Goal: Information Seeking & Learning: Check status

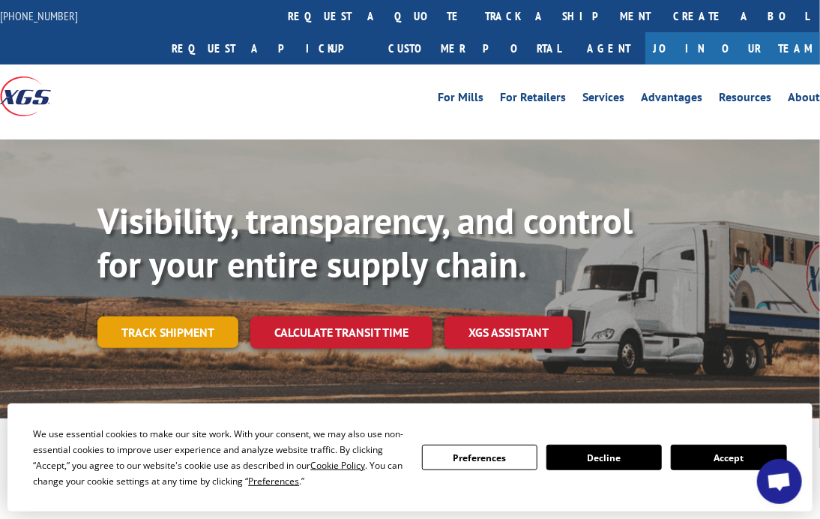
click at [184, 316] on link "Track shipment" at bounding box center [167, 331] width 141 height 31
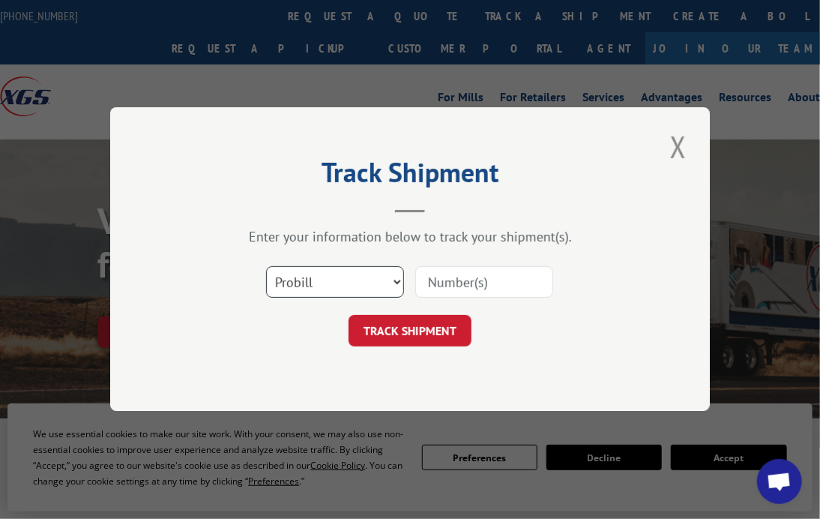
click at [384, 286] on select "Select category... Probill BOL PO" at bounding box center [335, 282] width 138 height 31
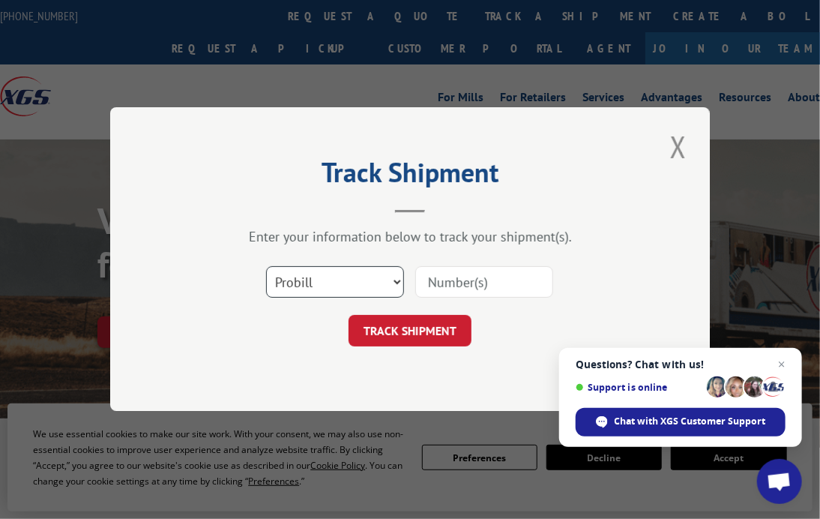
click at [386, 278] on select "Select category... Probill BOL PO" at bounding box center [335, 282] width 138 height 31
select select "bol"
click at [266, 267] on select "Select category... Probill BOL PO" at bounding box center [335, 282] width 138 height 31
click at [447, 281] on input at bounding box center [484, 282] width 138 height 31
type input "2825976"
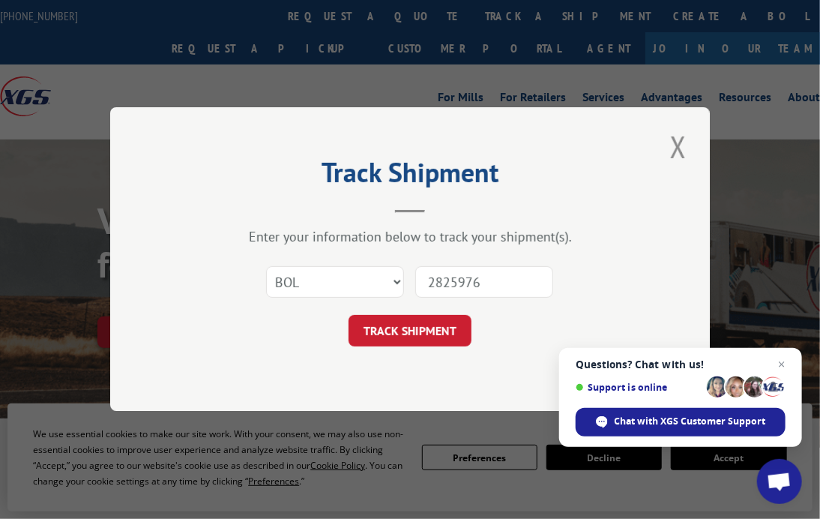
click button "TRACK SHIPMENT" at bounding box center [410, 331] width 123 height 31
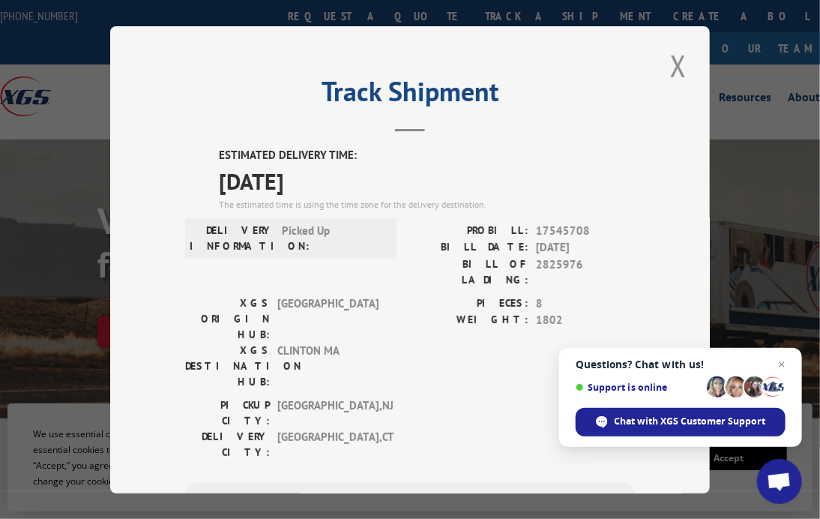
click at [378, 326] on div "XGS ORIGIN HUB: [GEOGRAPHIC_DATA] XGS DESTINATION HUB: [GEOGRAPHIC_DATA] [GEOGR…" at bounding box center [286, 346] width 202 height 102
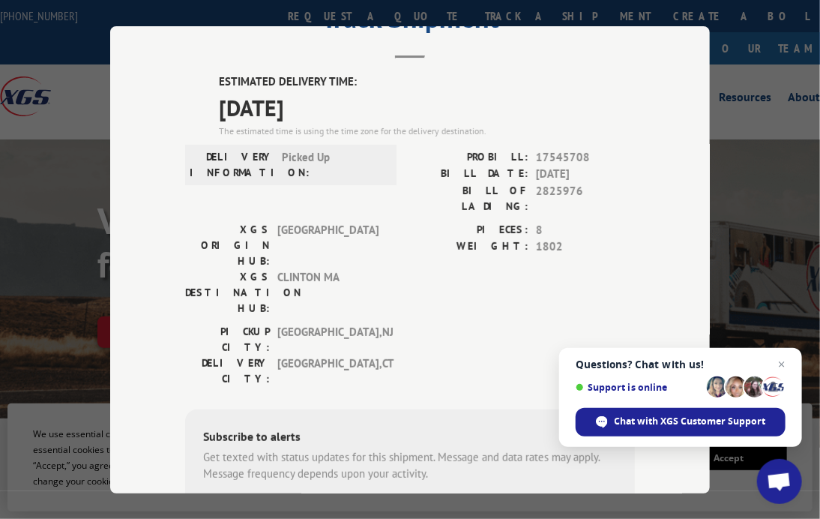
scroll to position [75, 0]
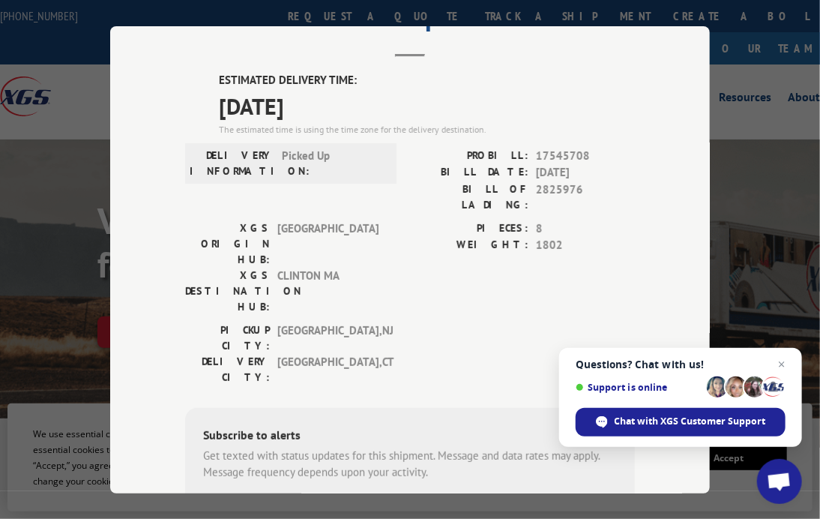
click at [540, 237] on span "1802" at bounding box center [585, 245] width 99 height 17
click at [408, 322] on div "[GEOGRAPHIC_DATA]: [GEOGRAPHIC_DATA] , [GEOGRAPHIC_DATA]: [GEOGRAPHIC_DATA] , […" at bounding box center [410, 357] width 450 height 70
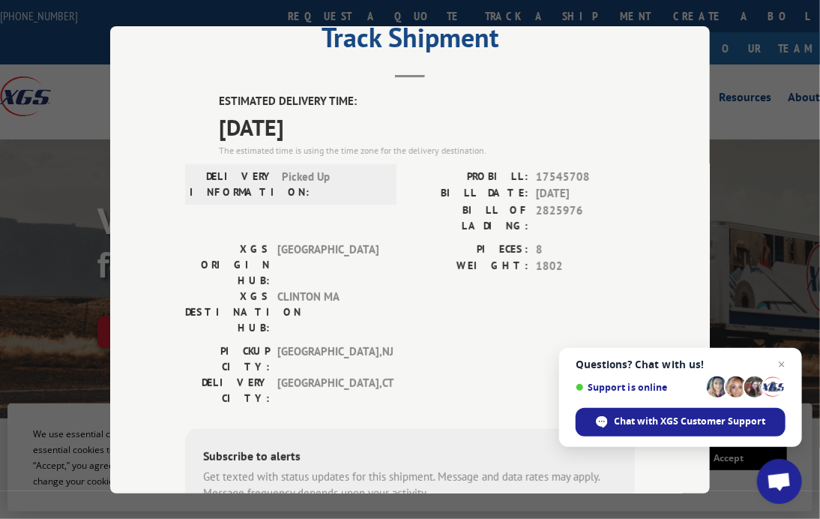
scroll to position [0, 0]
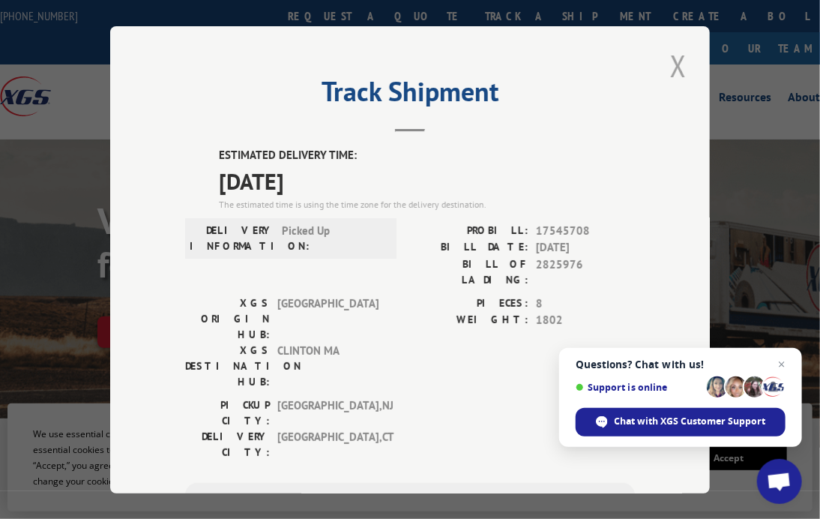
click at [677, 60] on button "Close modal" at bounding box center [678, 65] width 25 height 41
